Goal: Find specific page/section: Find specific page/section

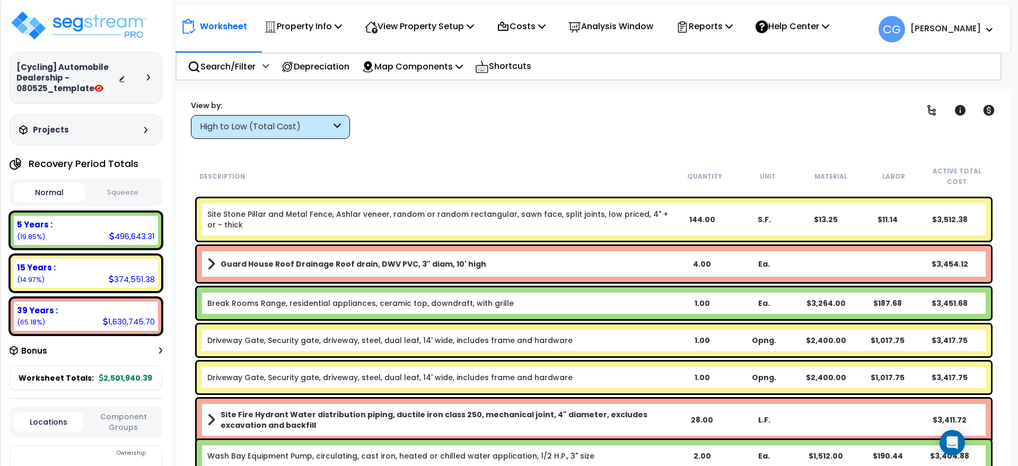
scroll to position [4685, 0]
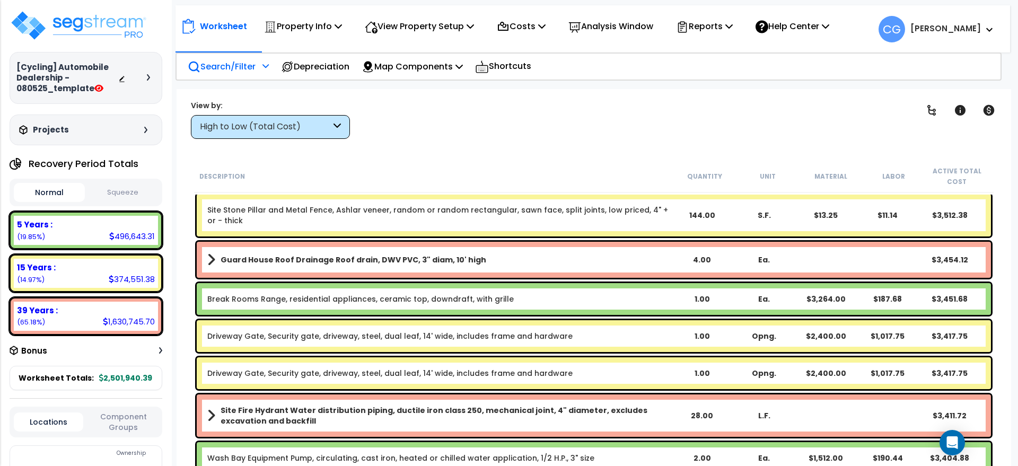
click at [226, 65] on p "Search/Filter" at bounding box center [222, 66] width 68 height 14
click at [267, 66] on icon at bounding box center [266, 65] width 6 height 7
drag, startPoint x: 241, startPoint y: 58, endPoint x: 231, endPoint y: 63, distance: 10.9
click at [240, 58] on div "Search/Filter Additional Search / Filter" at bounding box center [228, 66] width 81 height 25
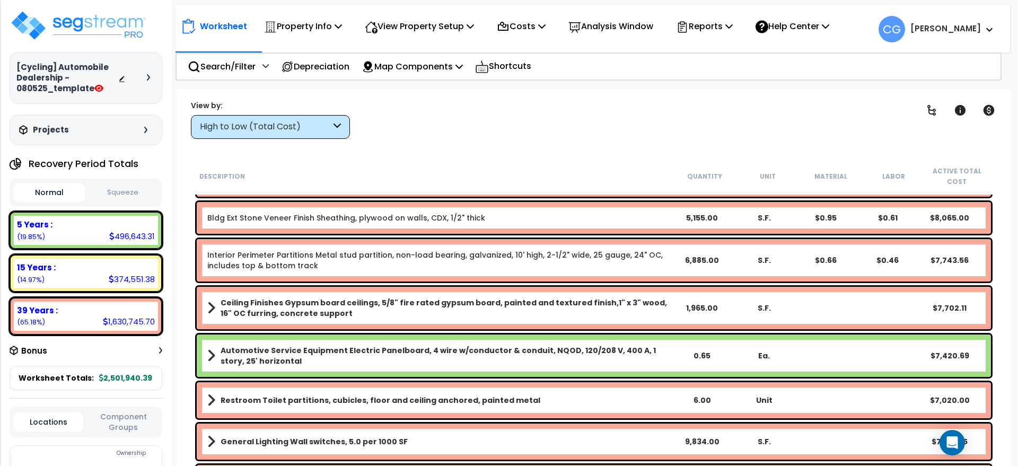
scroll to position [2564, 0]
